Goal: Task Accomplishment & Management: Manage account settings

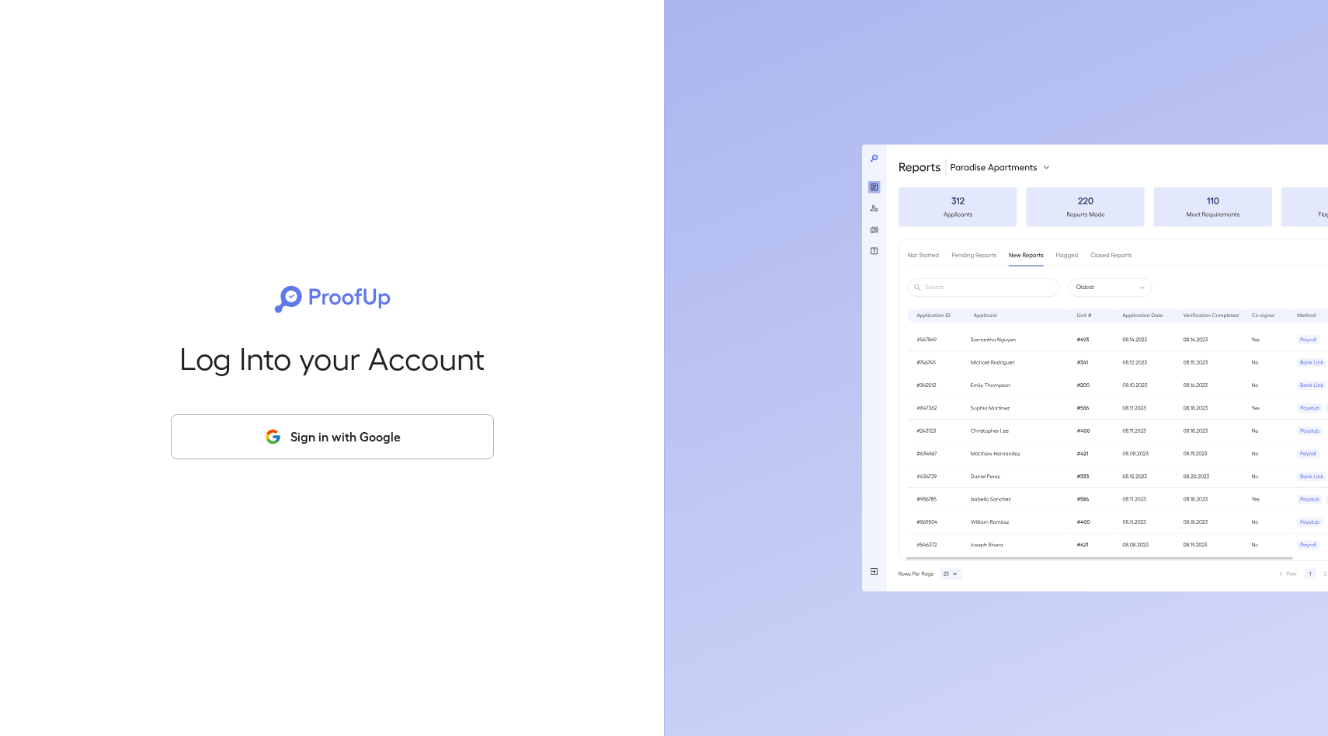
click at [433, 443] on button "Sign in with Google" at bounding box center [332, 436] width 323 height 45
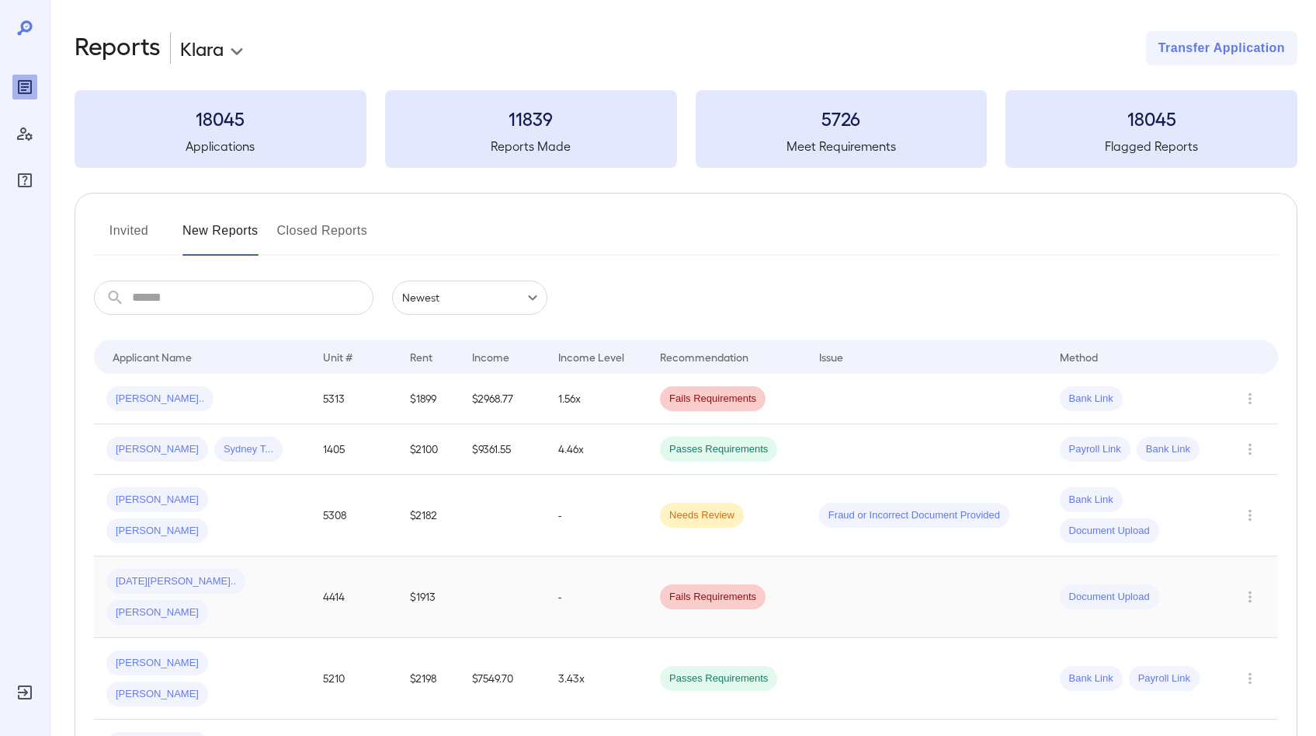
click at [287, 576] on div "[DATE][PERSON_NAME].. [PERSON_NAME]" at bounding box center [202, 597] width 192 height 56
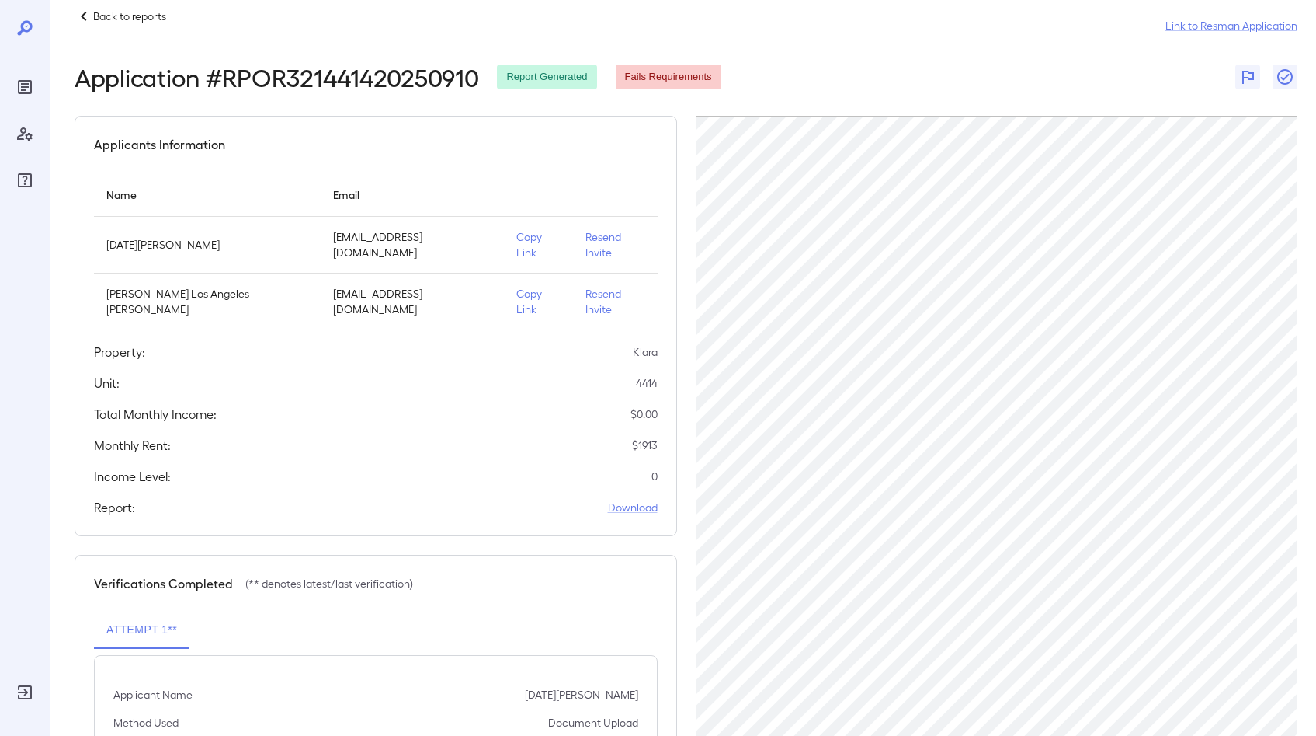
scroll to position [26, 0]
drag, startPoint x: 101, startPoint y: 385, endPoint x: 664, endPoint y: 380, distance: 563.1
click at [664, 380] on div "Applicants Information Name Email [DATE][PERSON_NAME] [EMAIL_ADDRESS][DOMAIN_NA…" at bounding box center [376, 323] width 603 height 420
click at [545, 428] on div "Applicants Information Name Email [DATE][PERSON_NAME] [EMAIL_ADDRESS][DOMAIN_NA…" at bounding box center [376, 323] width 603 height 420
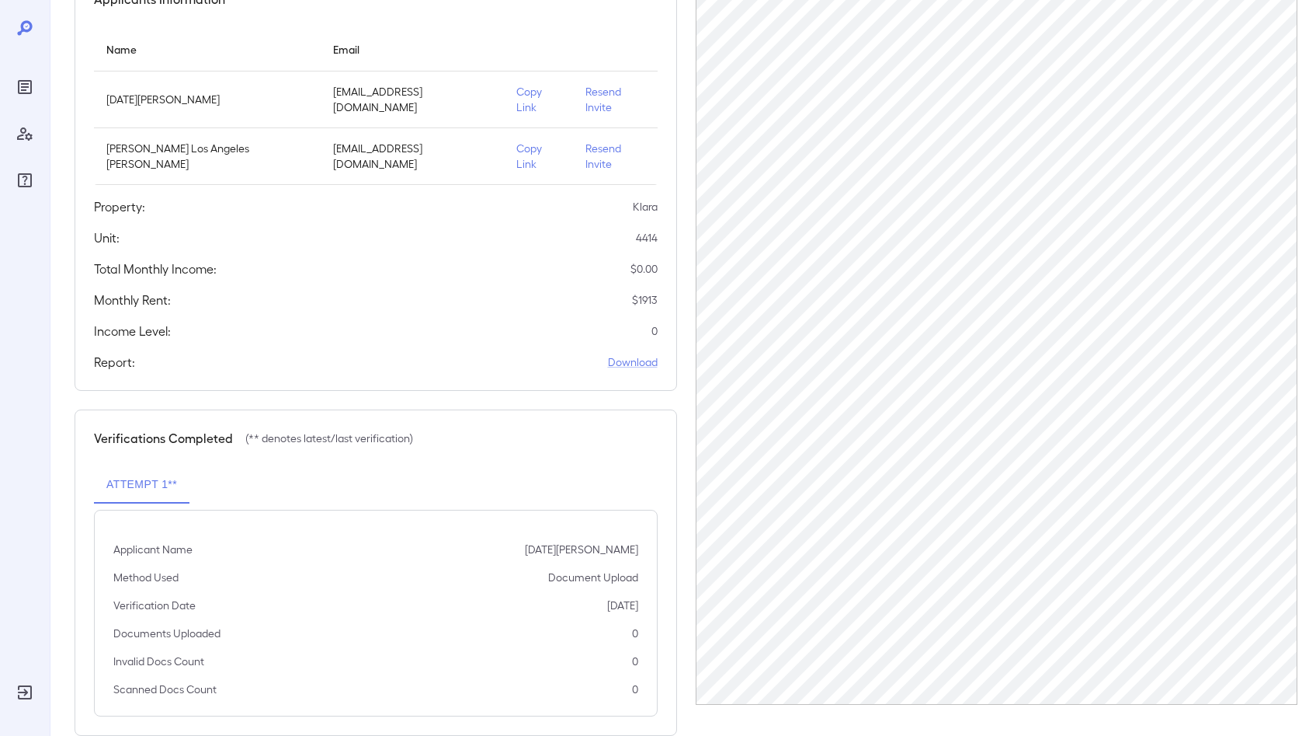
scroll to position [0, 0]
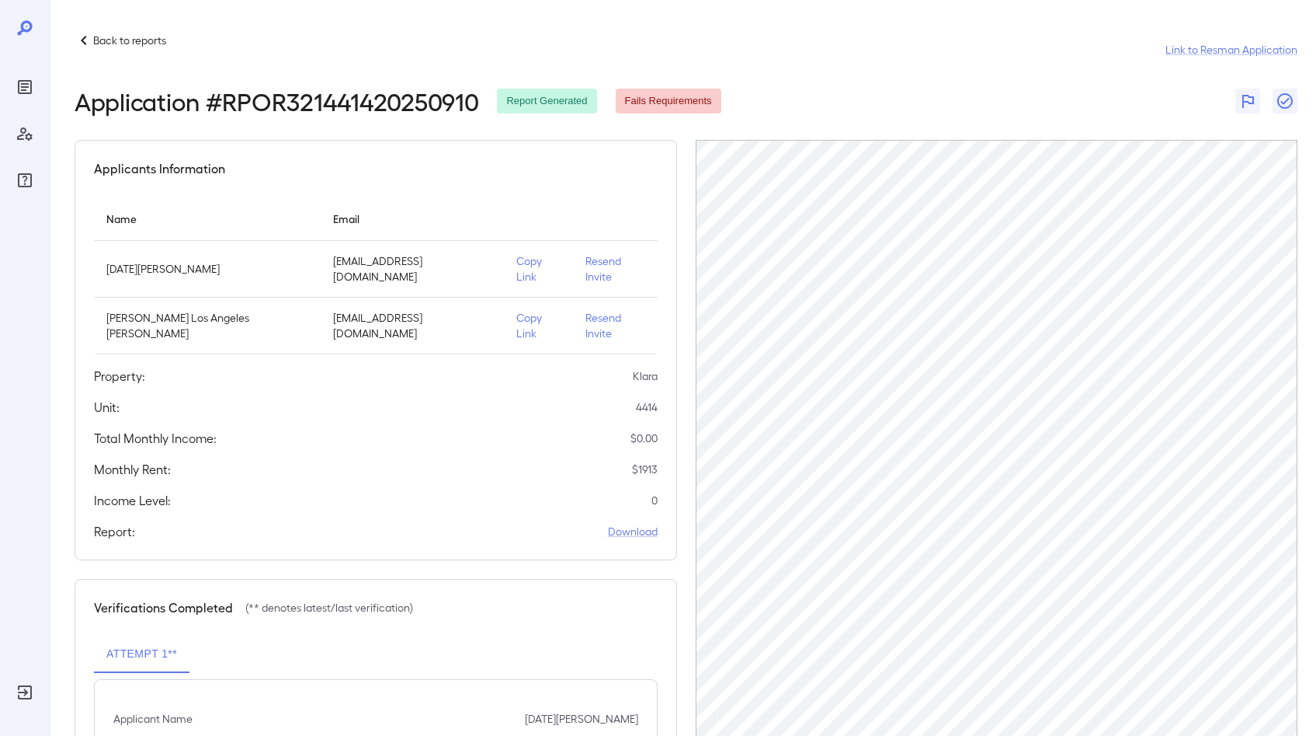
click at [603, 265] on p "Resend Invite" at bounding box center [616, 268] width 60 height 31
click at [595, 263] on p "Resend Invite" at bounding box center [616, 268] width 60 height 31
click at [106, 46] on p "Back to reports" at bounding box center [129, 41] width 73 height 16
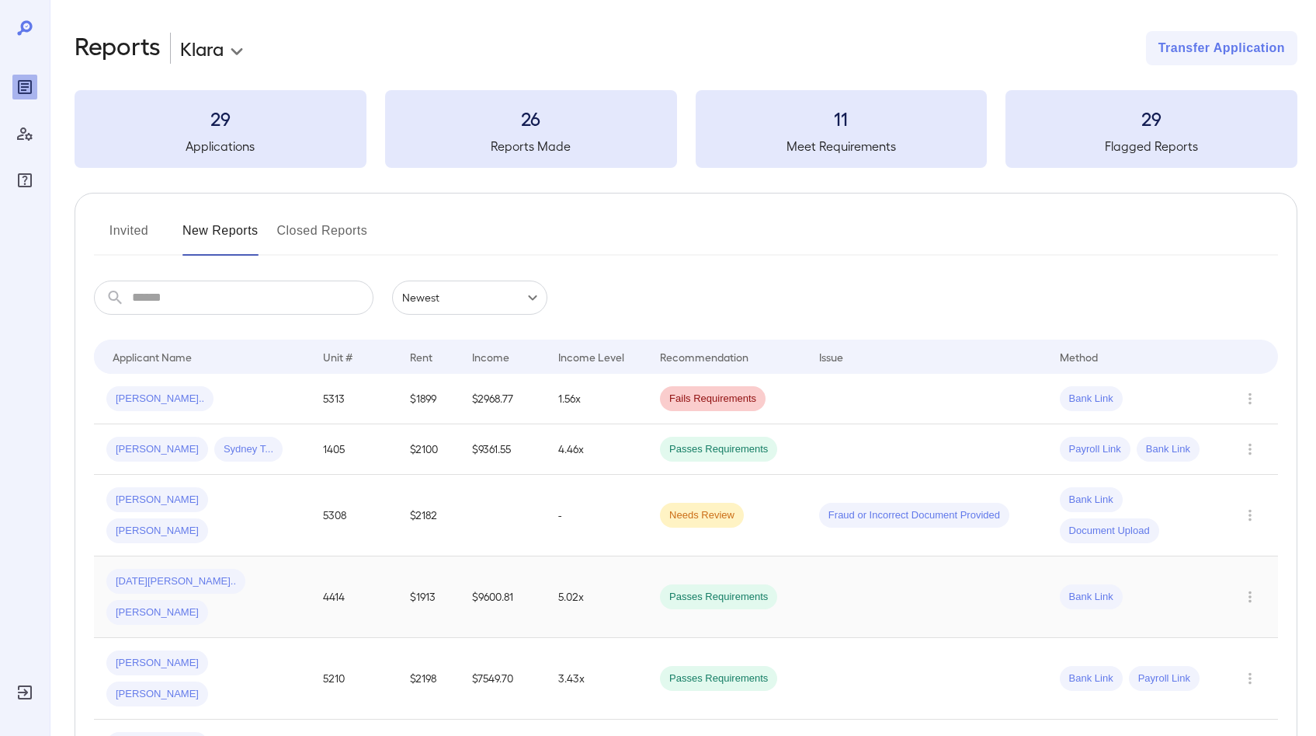
click at [275, 569] on div "[DATE][PERSON_NAME].. [PERSON_NAME]" at bounding box center [202, 597] width 192 height 56
